Goal: Transaction & Acquisition: Purchase product/service

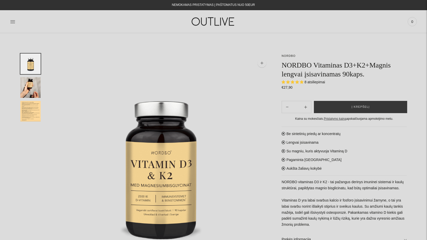
select select "**********"
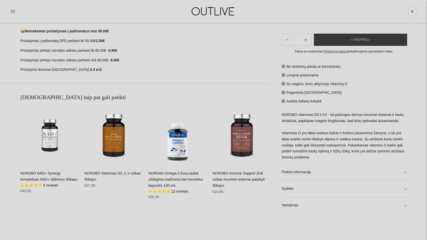
scroll to position [290, 0]
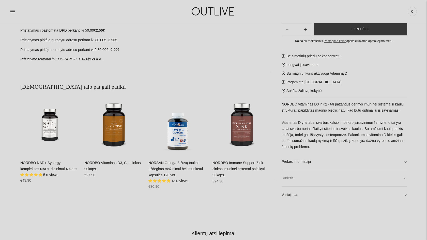
click at [405, 178] on link "Sudėtis" at bounding box center [344, 178] width 125 height 16
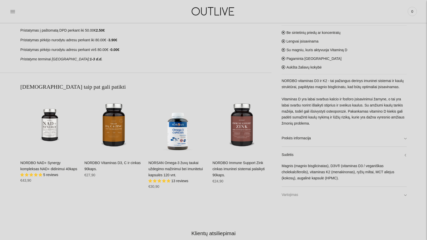
click at [302, 198] on link "Vartojimas" at bounding box center [344, 195] width 125 height 16
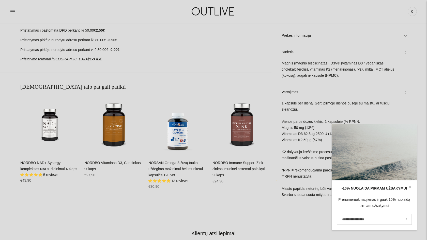
click at [410, 187] on icon at bounding box center [410, 186] width 3 height 3
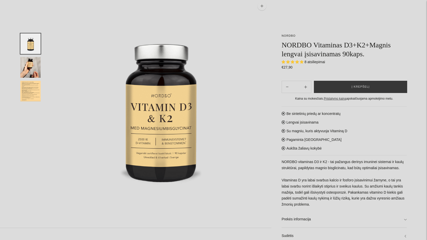
scroll to position [0, 0]
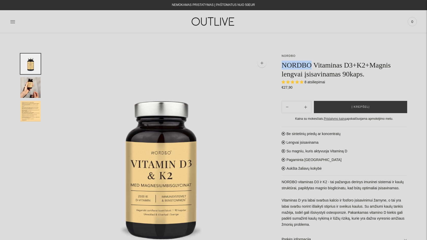
drag, startPoint x: 314, startPoint y: 64, endPoint x: 281, endPoint y: 63, distance: 32.3
click at [282, 63] on h1 "NORDBO Vitaminas D3+K2+Magnis lengvai įsisavinamas 90kaps." at bounding box center [344, 70] width 125 height 18
copy h1 "NORDBO"
click at [35, 80] on img "Translation missing: en.general.accessibility.image_thumbail" at bounding box center [30, 87] width 20 height 21
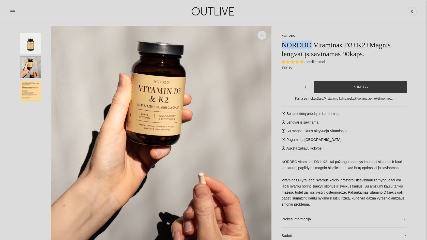
scroll to position [30, 0]
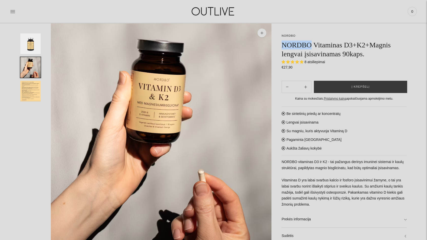
click at [30, 95] on img "Translation missing: en.general.accessibility.image_thumbail" at bounding box center [30, 91] width 20 height 21
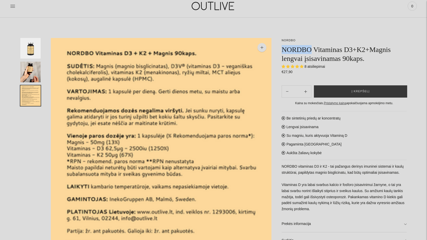
scroll to position [0, 0]
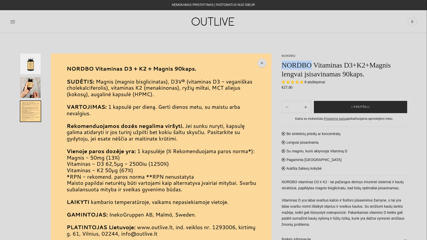
click at [364, 106] on span "Į krepšelį" at bounding box center [361, 106] width 18 height 5
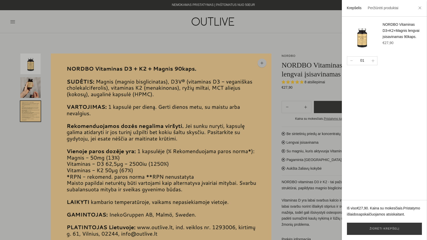
click at [318, 29] on div at bounding box center [213, 120] width 427 height 240
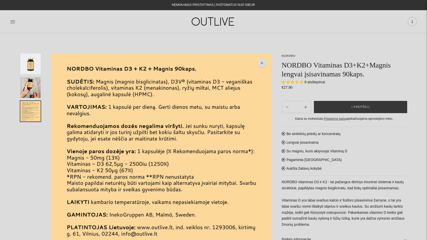
click at [412, 23] on span "1" at bounding box center [412, 21] width 7 height 7
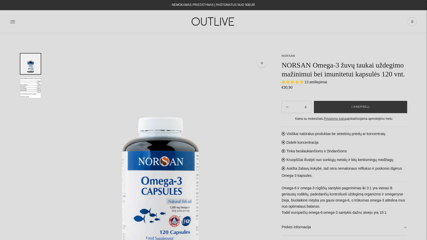
select select "**********"
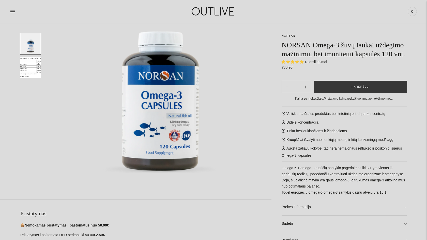
scroll to position [100, 0]
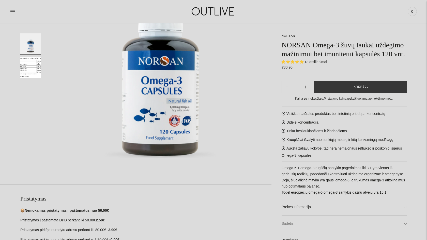
click at [286, 229] on link "Sudėtis" at bounding box center [344, 223] width 125 height 16
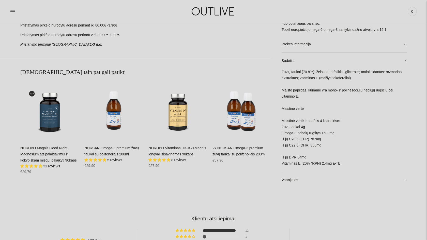
scroll to position [305, 0]
click at [295, 180] on link "Vartojimas" at bounding box center [344, 179] width 125 height 16
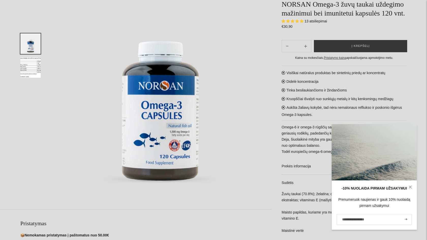
scroll to position [0, 0]
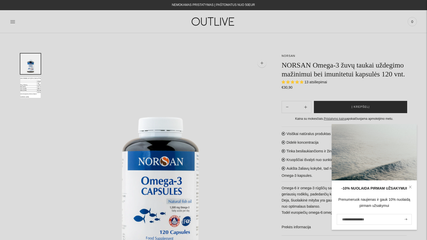
click at [324, 113] on button "Į krepšelį" at bounding box center [360, 107] width 93 height 12
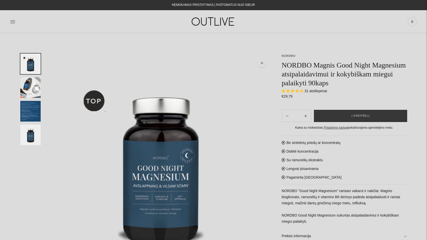
select select "**********"
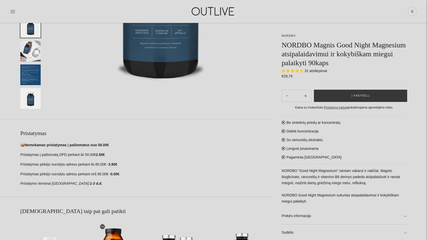
scroll to position [169, 0]
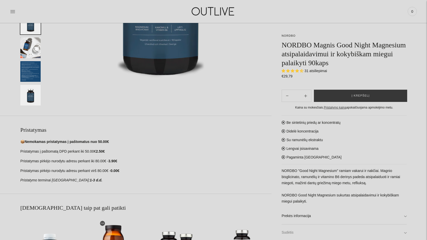
click at [289, 231] on link "Sudėtis" at bounding box center [344, 232] width 125 height 16
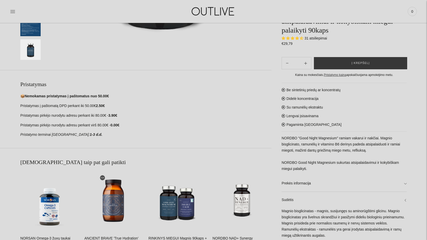
scroll to position [278, 0]
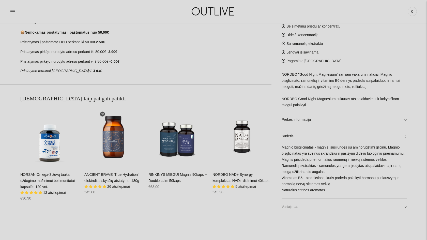
click at [288, 207] on link "Vartojimas" at bounding box center [344, 206] width 125 height 16
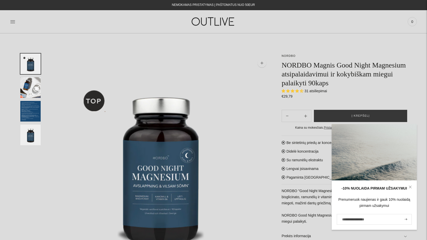
scroll to position [32, 0]
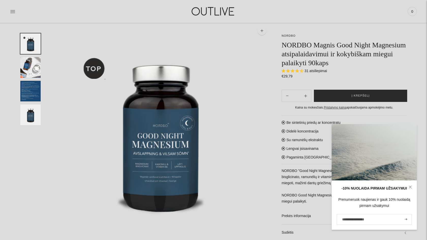
click at [340, 95] on button "Į krepšelį" at bounding box center [360, 95] width 93 height 12
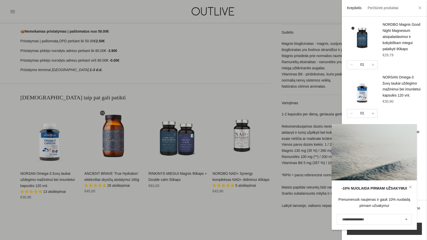
scroll to position [342, 0]
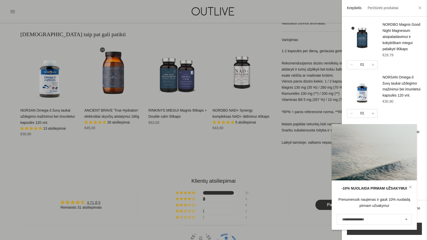
click at [249, 137] on div at bounding box center [213, 120] width 427 height 240
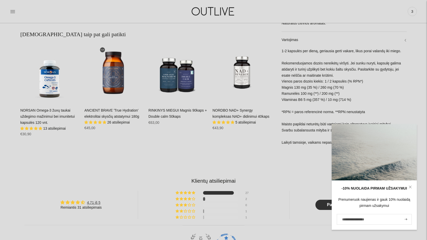
scroll to position [55, 0]
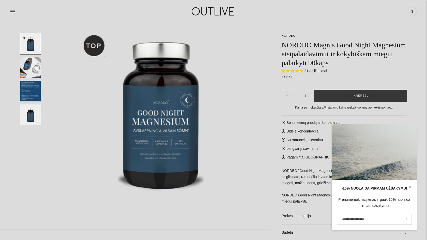
click at [32, 61] on img "Translation missing: en.general.accessibility.image_thumbail" at bounding box center [30, 67] width 20 height 21
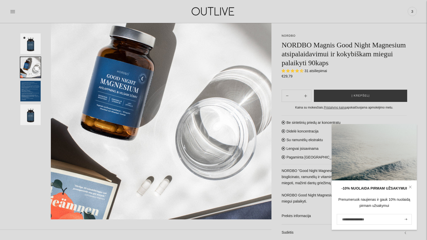
click at [27, 94] on img "Translation missing: en.general.accessibility.image_thumbail" at bounding box center [30, 91] width 20 height 21
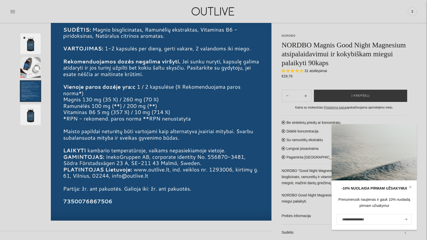
click at [28, 114] on img "Translation missing: en.general.accessibility.image_thumbail" at bounding box center [30, 114] width 20 height 21
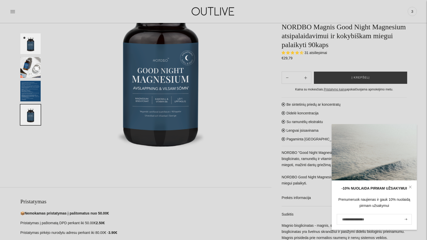
scroll to position [67, 0]
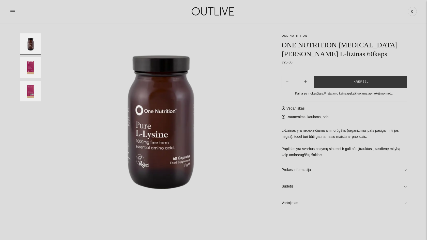
scroll to position [50, 0]
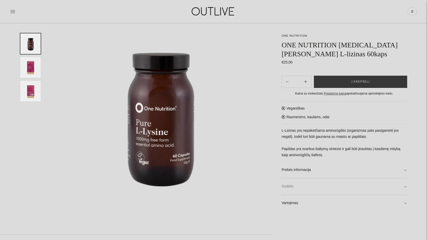
click at [286, 187] on link "Sudėtis" at bounding box center [344, 186] width 125 height 16
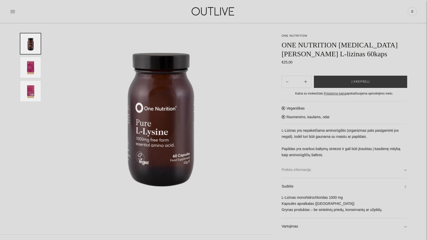
click at [289, 173] on link "Prekės informacija" at bounding box center [344, 169] width 125 height 16
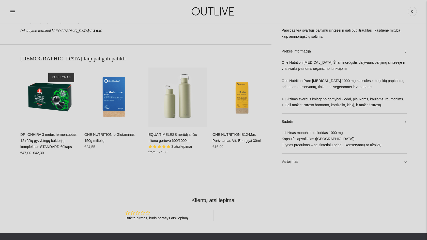
scroll to position [330, 0]
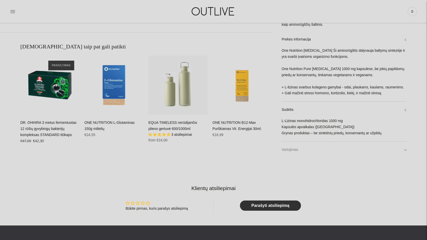
click at [294, 152] on link "Vartojimas" at bounding box center [344, 149] width 125 height 16
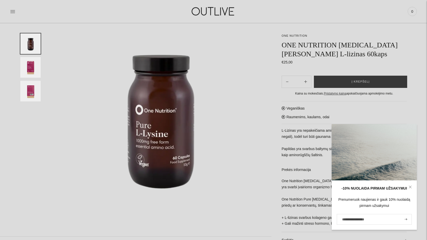
scroll to position [4, 0]
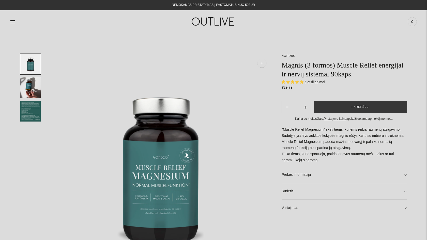
select select "**********"
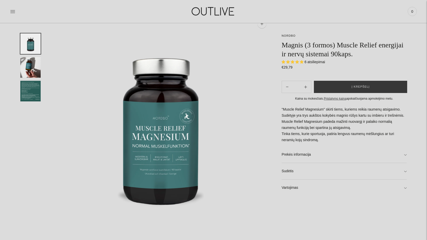
scroll to position [42, 0]
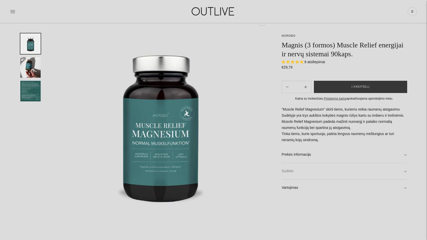
click at [286, 170] on link "Sudėtis" at bounding box center [344, 171] width 125 height 16
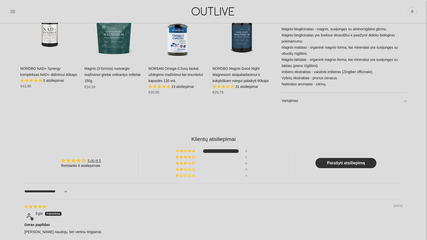
scroll to position [331, 0]
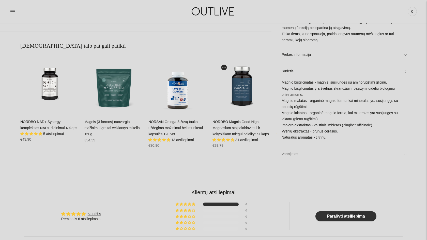
click at [301, 155] on link "Vartojimas" at bounding box center [344, 154] width 125 height 16
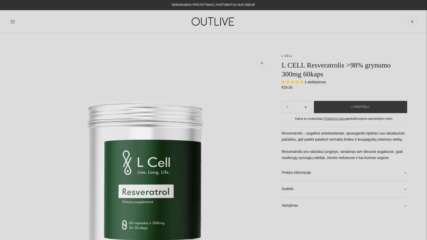
select select "**********"
click at [290, 174] on link "Prekės informacija" at bounding box center [344, 172] width 125 height 16
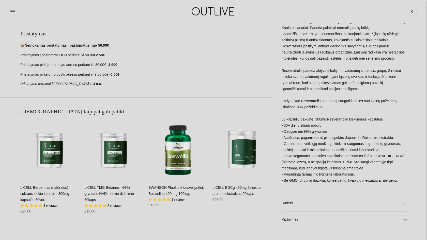
scroll to position [296, 0]
click at [290, 203] on link "Sudėtis" at bounding box center [344, 203] width 125 height 16
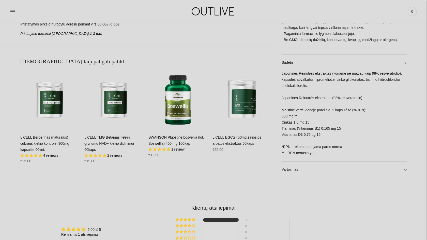
scroll to position [351, 0]
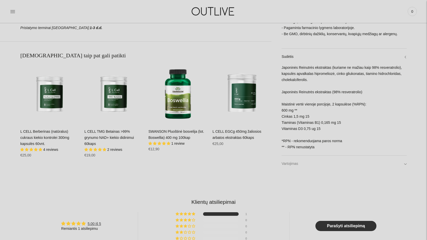
click at [296, 163] on link "Vartojimas" at bounding box center [344, 163] width 125 height 16
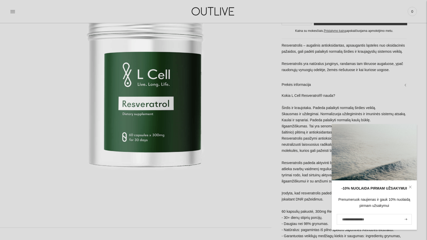
scroll to position [87, 0]
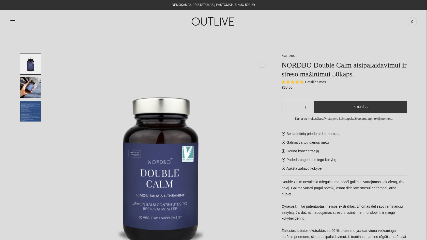
select select "**********"
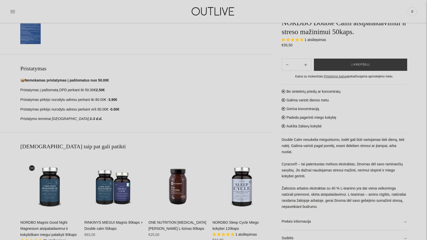
scroll to position [270, 0]
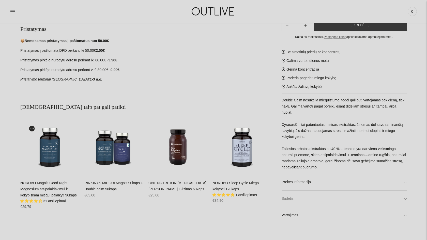
click at [295, 198] on link "Sudėtis" at bounding box center [344, 198] width 125 height 16
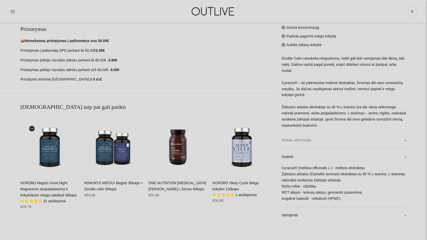
click at [298, 141] on link "Prekės informacija" at bounding box center [344, 140] width 125 height 16
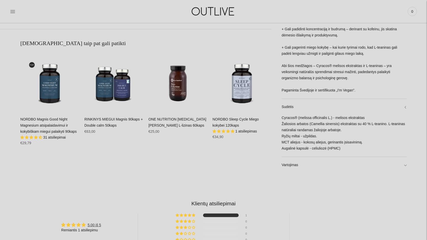
scroll to position [359, 0]
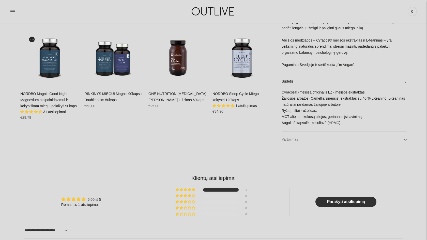
click at [293, 142] on link "Vartojimas" at bounding box center [344, 139] width 125 height 16
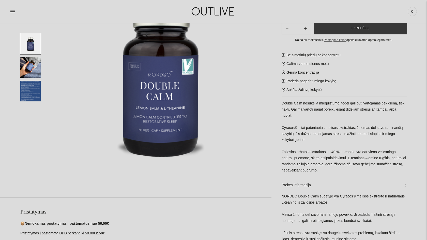
scroll to position [0, 0]
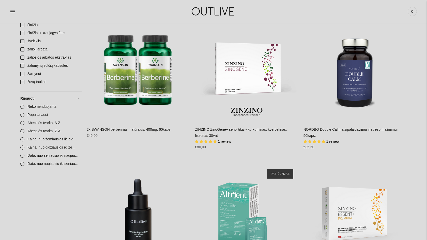
scroll to position [1629, 0]
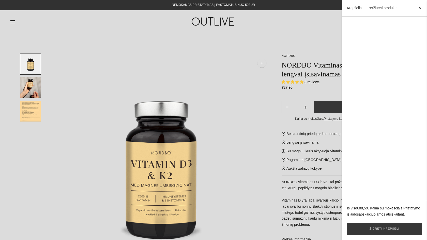
select select "**********"
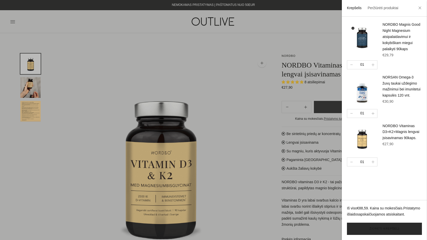
click at [374, 228] on link "Žiūrėti krepšelį" at bounding box center [384, 228] width 75 height 12
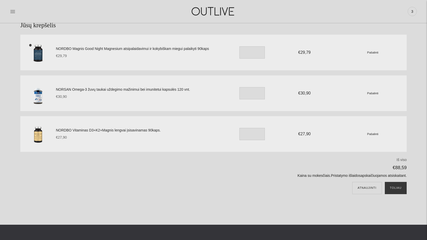
scroll to position [3, 0]
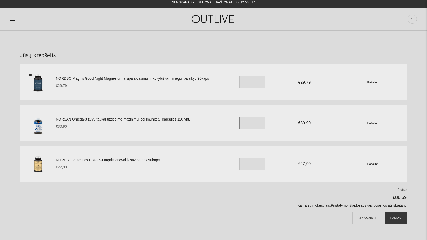
drag, startPoint x: 250, startPoint y: 121, endPoint x: 242, endPoint y: 123, distance: 9.0
click at [242, 123] on input "*" at bounding box center [252, 123] width 25 height 12
type input "*"
click at [332, 188] on p "Iš viso" at bounding box center [281, 189] width 251 height 6
click at [399, 219] on button "Toliau" at bounding box center [396, 217] width 22 height 12
